Goal: Transaction & Acquisition: Purchase product/service

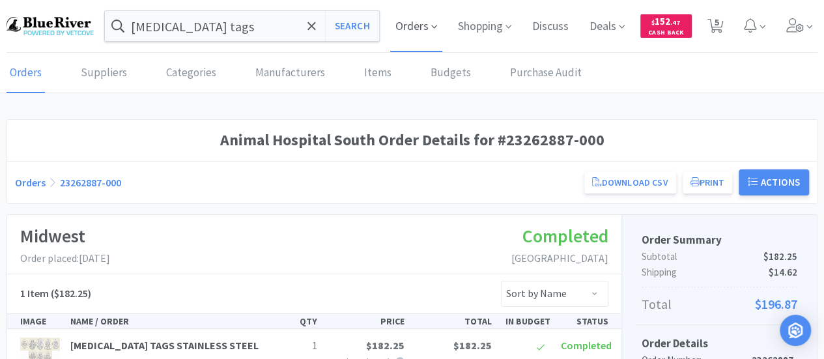
drag, startPoint x: 0, startPoint y: 0, endPoint x: 413, endPoint y: 23, distance: 413.5
click at [413, 23] on span "Orders" at bounding box center [416, 26] width 52 height 52
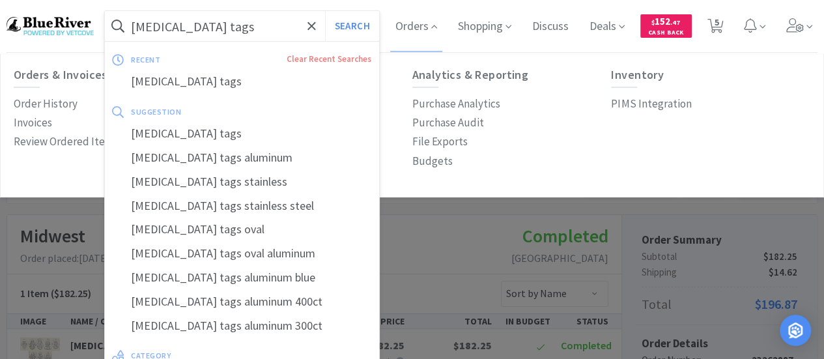
click at [212, 33] on input "[MEDICAL_DATA] tags" at bounding box center [242, 26] width 274 height 30
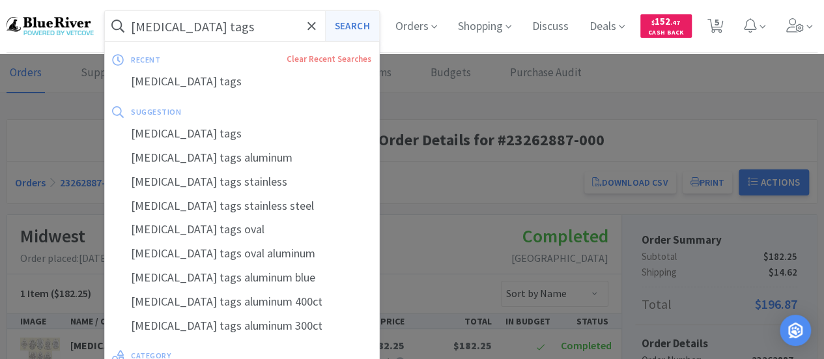
click at [356, 24] on button "Search" at bounding box center [352, 26] width 54 height 30
select select "2"
select select "4"
select select "1"
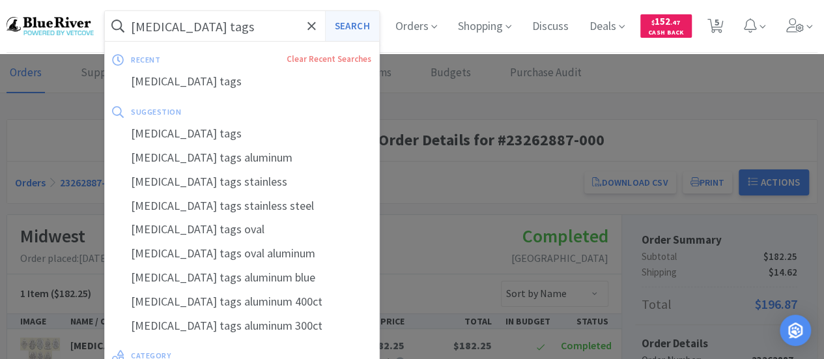
select select "1"
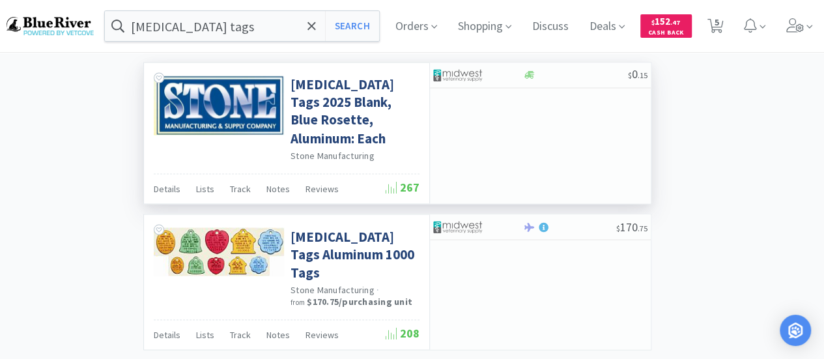
scroll to position [1107, 0]
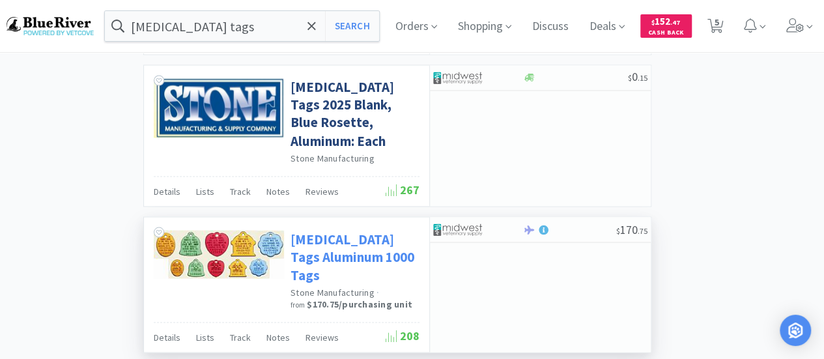
click at [324, 230] on link "[MEDICAL_DATA] Tags Aluminum 1000 Tags" at bounding box center [353, 256] width 126 height 53
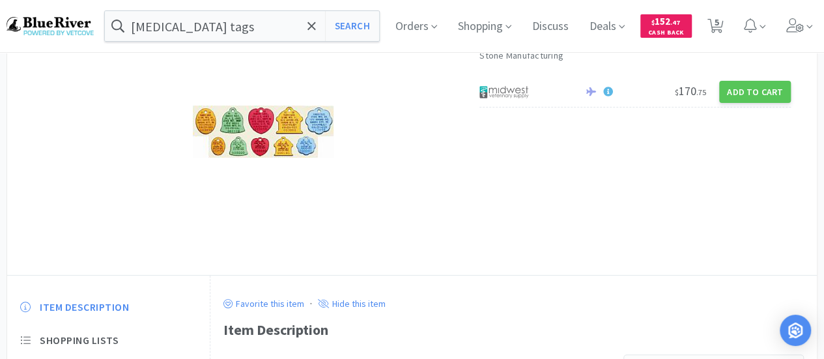
scroll to position [130, 0]
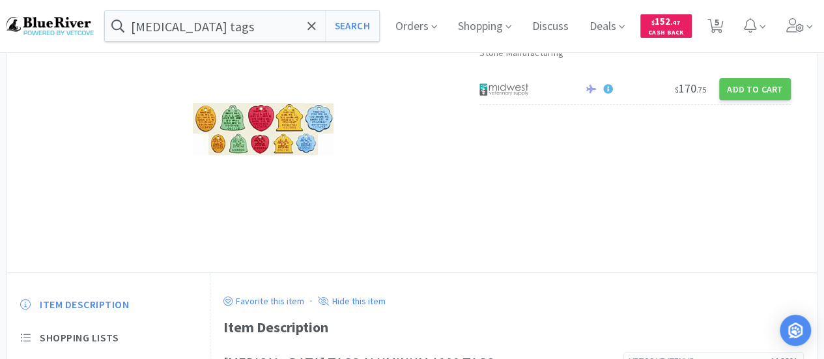
click at [288, 148] on img at bounding box center [263, 129] width 141 height 52
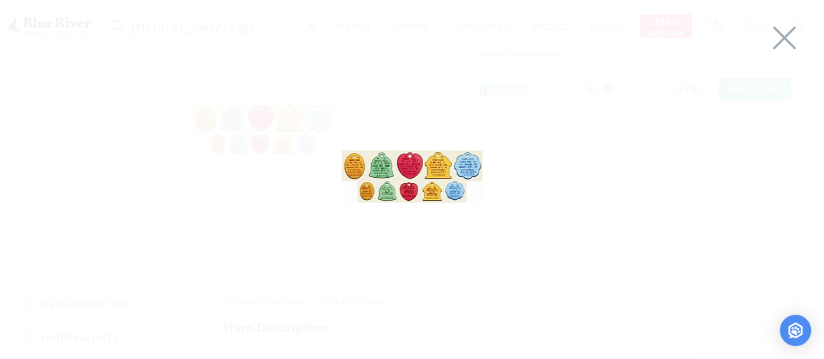
click at [408, 174] on img at bounding box center [411, 176] width 141 height 52
click at [784, 33] on icon at bounding box center [783, 38] width 27 height 36
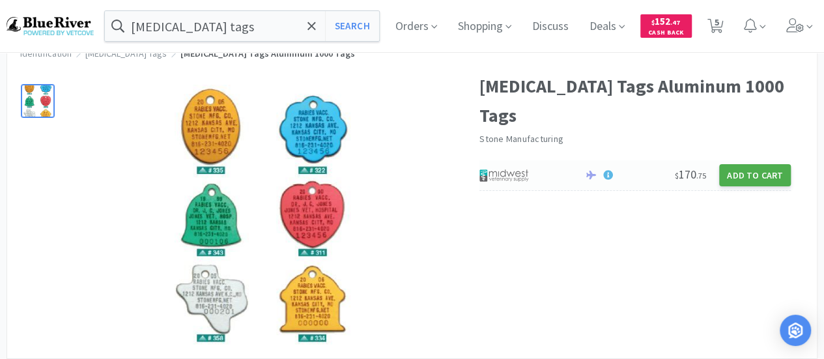
scroll to position [65, 0]
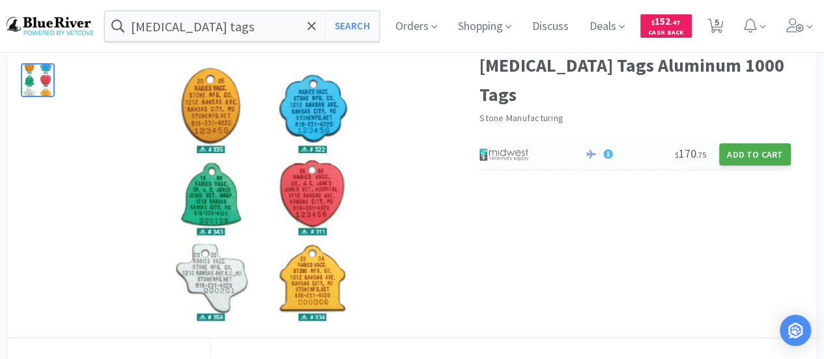
click at [743, 143] on button "Add to Cart" at bounding box center [755, 154] width 72 height 22
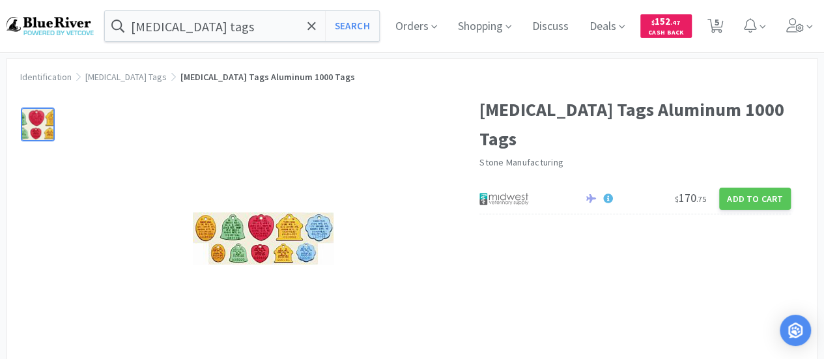
scroll to position [0, 0]
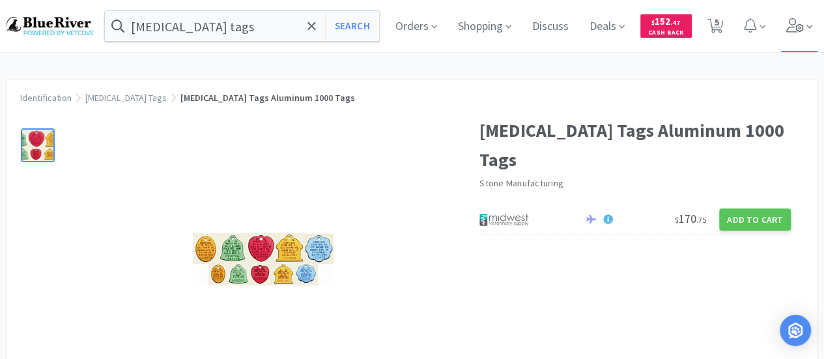
click at [799, 28] on icon at bounding box center [795, 25] width 18 height 14
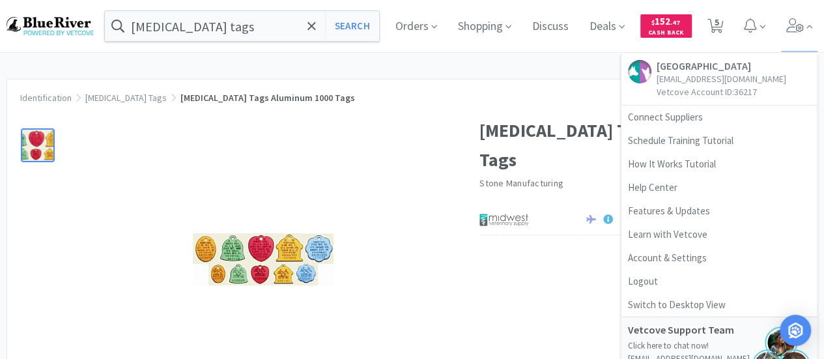
click at [473, 300] on div at bounding box center [243, 253] width 472 height 300
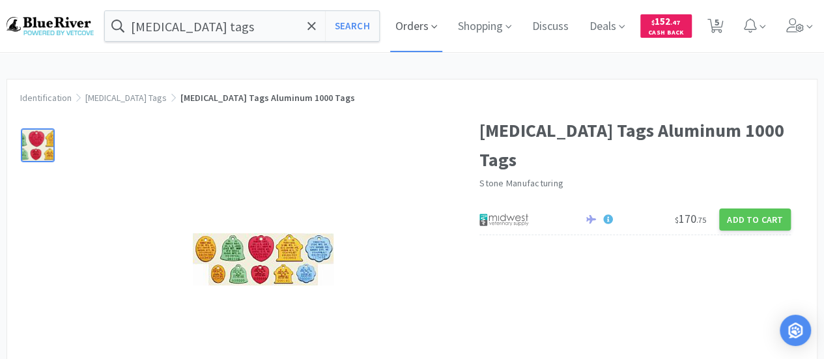
click at [424, 25] on span "Orders" at bounding box center [416, 26] width 52 height 52
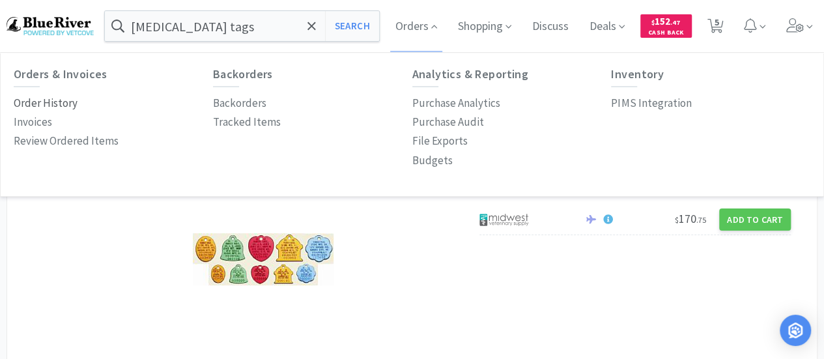
click at [33, 101] on p "Order History" at bounding box center [46, 103] width 64 height 18
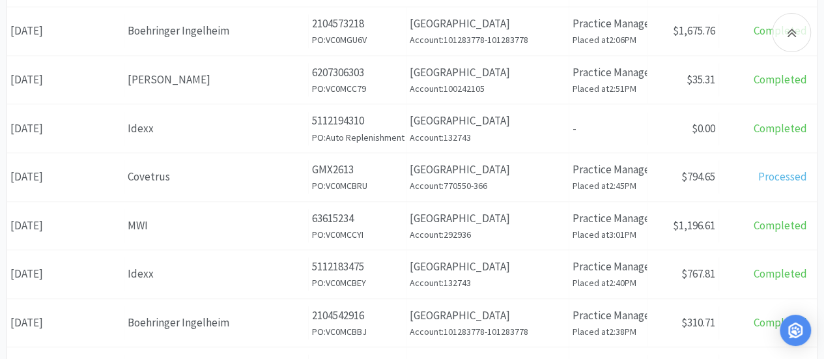
scroll to position [692, 0]
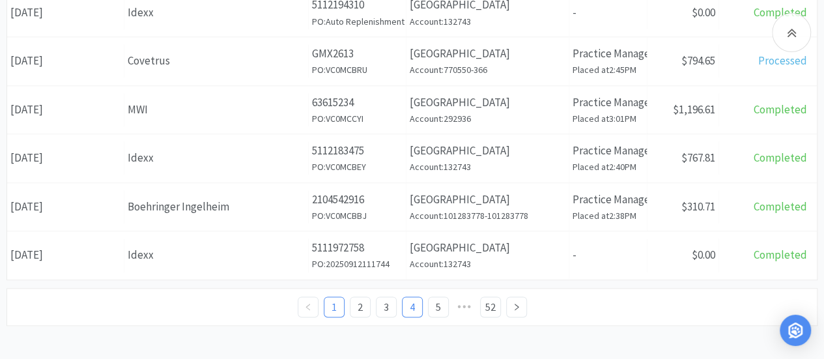
click at [408, 300] on link "4" at bounding box center [412, 307] width 20 height 20
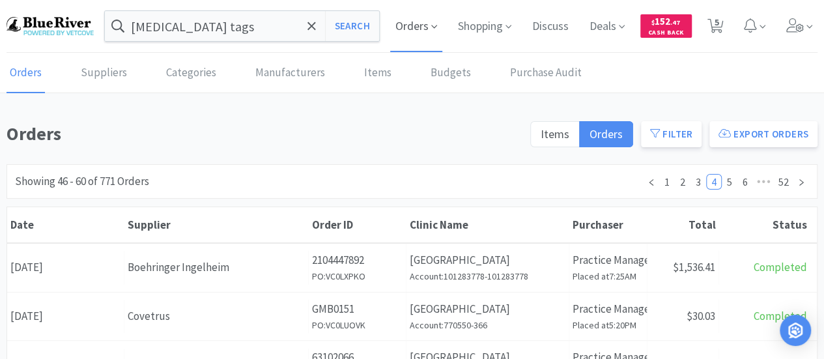
click at [411, 32] on span "Orders" at bounding box center [416, 26] width 52 height 52
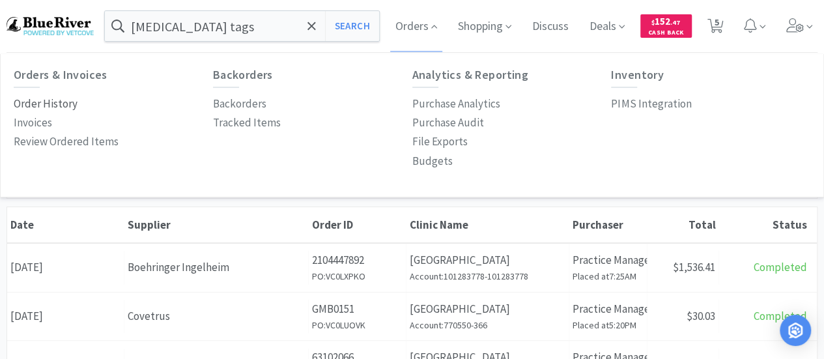
click at [43, 104] on p "Order History" at bounding box center [46, 104] width 64 height 18
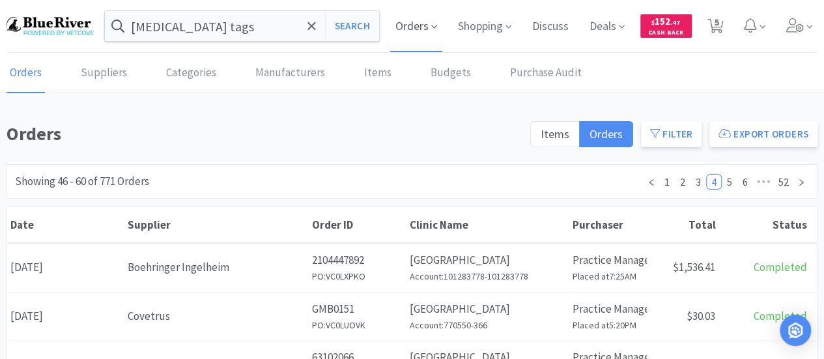
click at [419, 31] on span "Orders" at bounding box center [416, 26] width 52 height 52
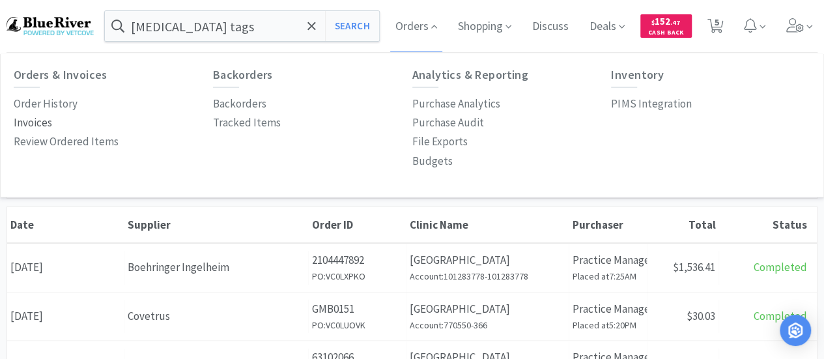
click at [36, 122] on p "Invoices" at bounding box center [33, 123] width 38 height 18
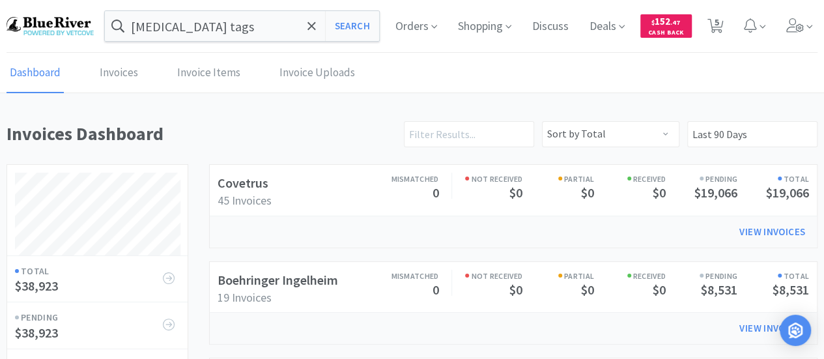
click at [60, 21] on img at bounding box center [50, 26] width 87 height 18
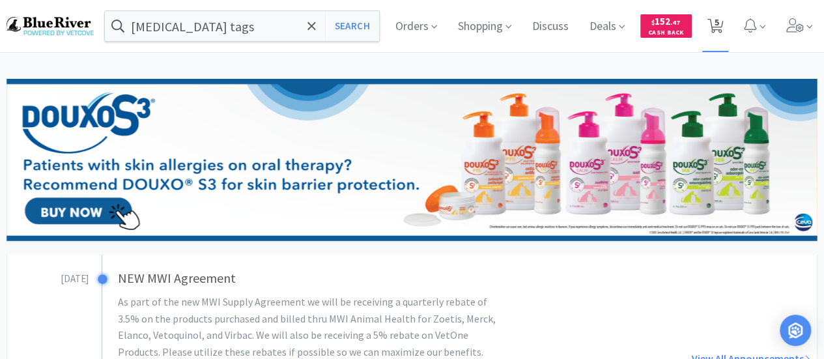
click at [717, 24] on span "5" at bounding box center [716, 22] width 5 height 52
select select "1"
select select "2"
select select "4"
select select "1"
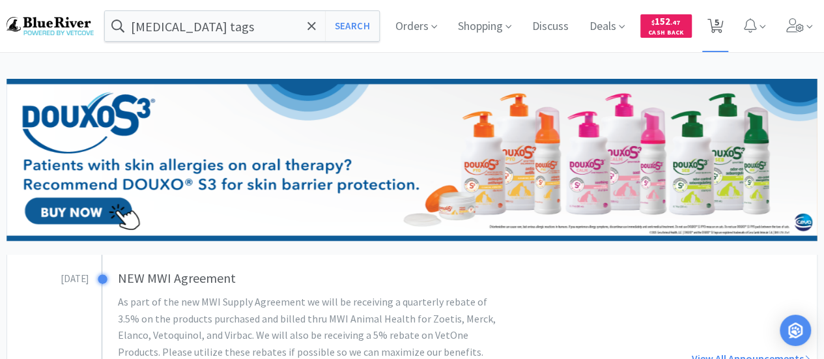
select select "1"
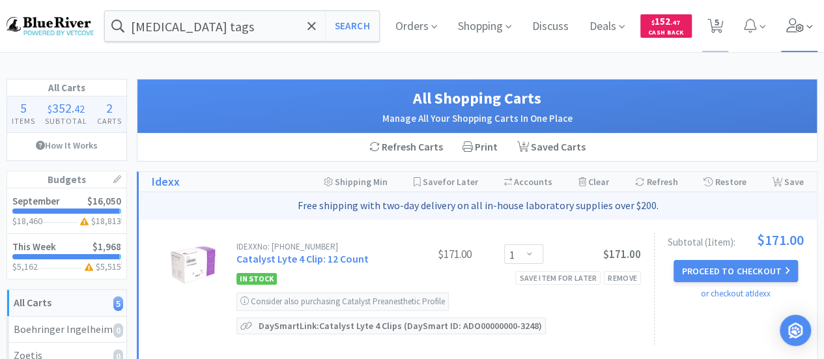
click at [789, 24] on icon at bounding box center [795, 25] width 18 height 14
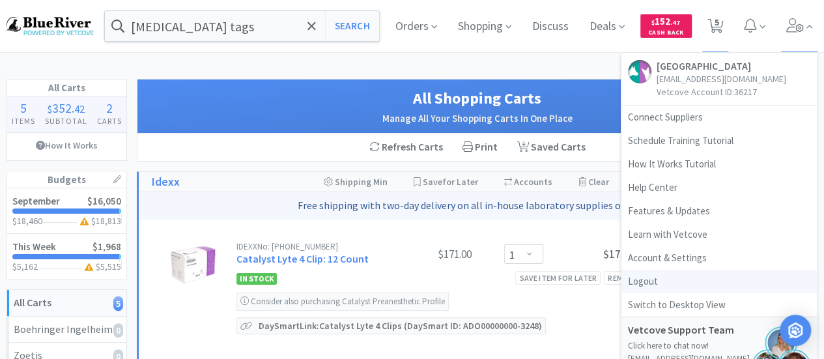
click at [643, 279] on link "Logout" at bounding box center [718, 281] width 195 height 23
